Goal: Subscribe to service/newsletter

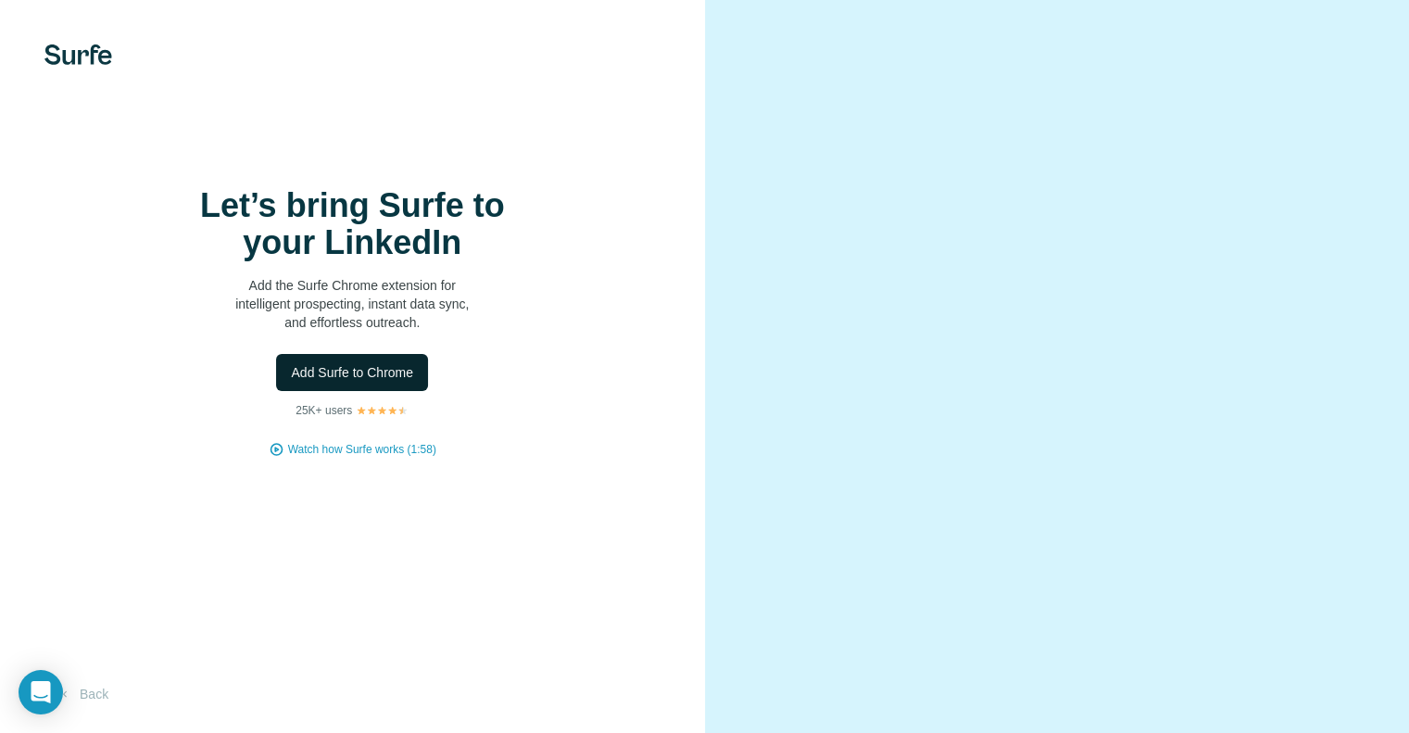
click at [376, 382] on span "Add Surfe to Chrome" at bounding box center [352, 372] width 122 height 19
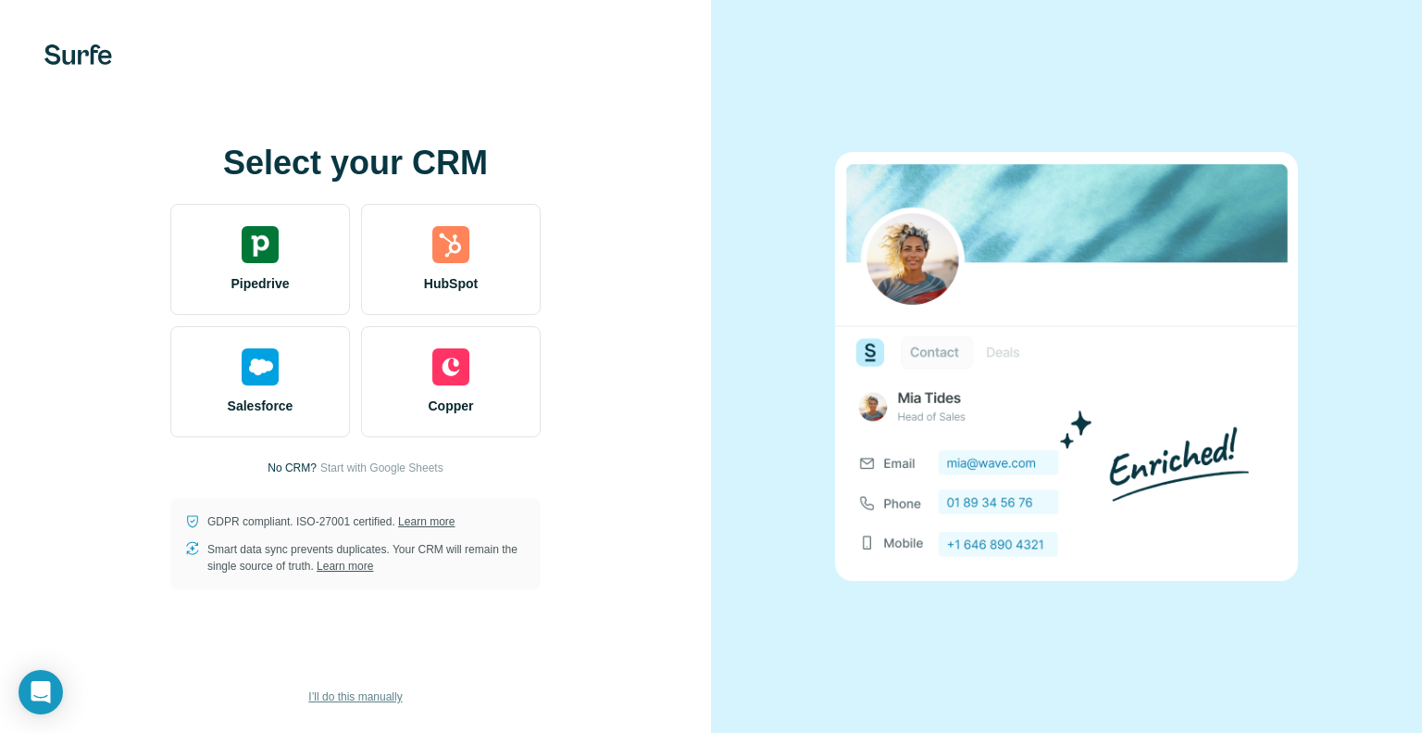
click at [381, 703] on span "I’ll do this manually" at bounding box center [355, 696] width 94 height 17
